Goal: Transaction & Acquisition: Obtain resource

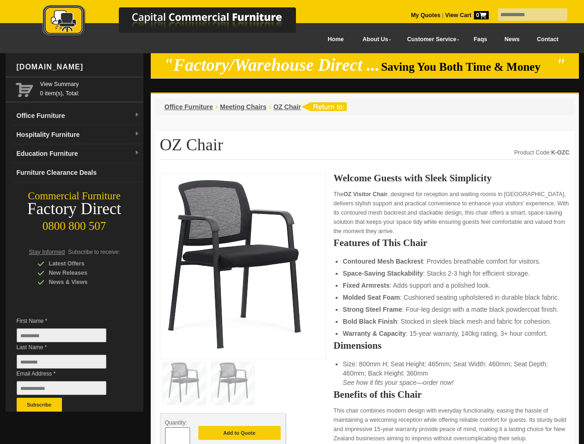
click at [527, 15] on input "text" at bounding box center [532, 14] width 69 height 12
click at [68, 364] on input "Last Name *" at bounding box center [62, 362] width 90 height 14
click at [39, 405] on button "Subscribe" at bounding box center [39, 405] width 45 height 14
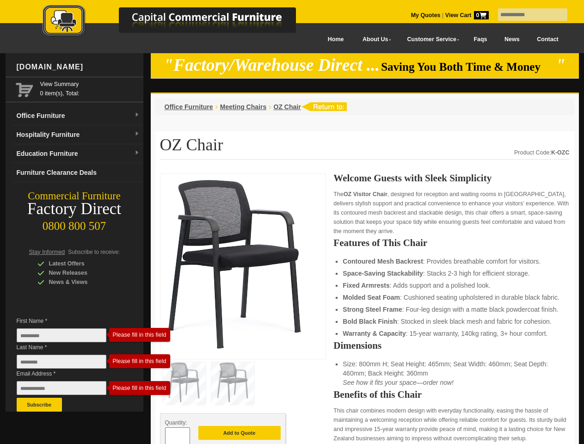
click at [365, 309] on strong "Strong Steel Frame" at bounding box center [372, 309] width 59 height 7
click at [240, 434] on button "Add to Quote" at bounding box center [239, 433] width 82 height 14
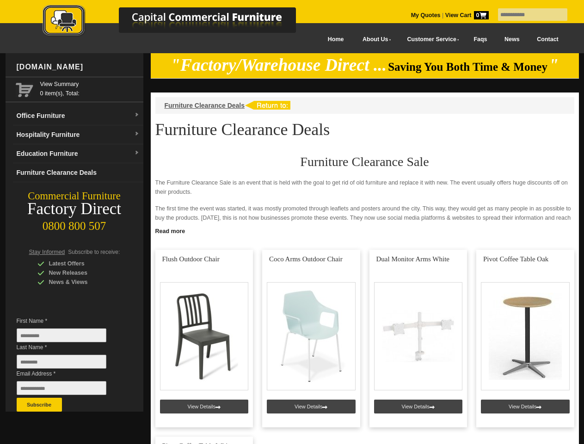
click at [527, 15] on input "text" at bounding box center [532, 14] width 69 height 12
click at [68, 364] on input "Last Name *" at bounding box center [62, 362] width 90 height 14
click at [39, 405] on button "Subscribe" at bounding box center [39, 405] width 45 height 14
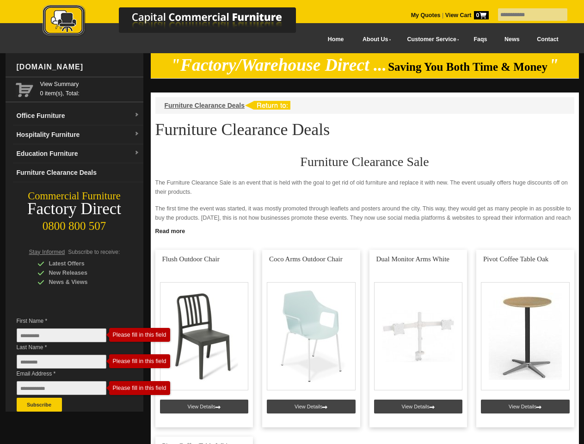
click at [365, 230] on link "Read more" at bounding box center [365, 230] width 428 height 12
